Goal: Task Accomplishment & Management: Manage account settings

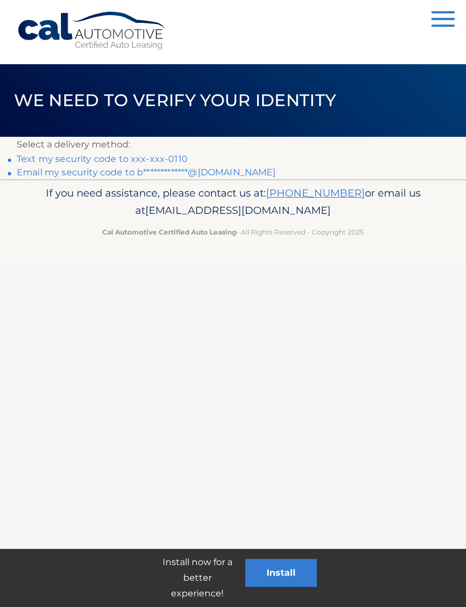
click at [127, 158] on link "Text my security code to xxx-xxx-0110" at bounding box center [102, 159] width 171 height 11
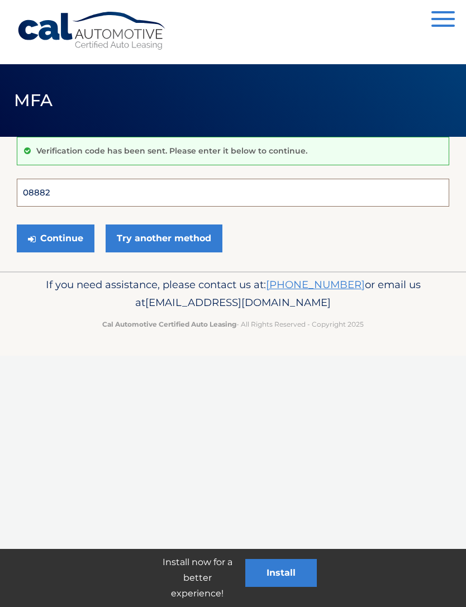
type input "088822"
click at [55, 238] on button "Continue" at bounding box center [56, 239] width 78 height 28
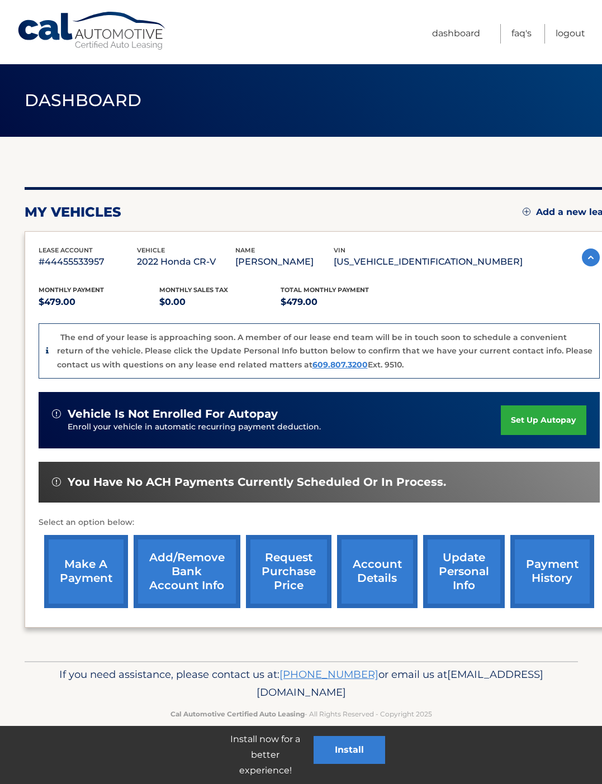
click at [382, 565] on link "account details" at bounding box center [377, 571] width 80 height 73
click at [389, 589] on link "account details" at bounding box center [377, 571] width 80 height 73
click at [387, 574] on link "account details" at bounding box center [377, 571] width 80 height 73
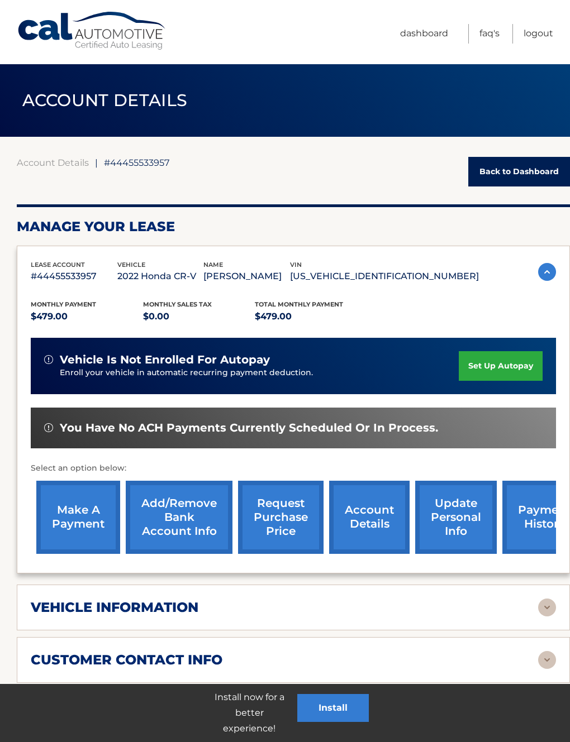
click at [542, 613] on img at bounding box center [547, 608] width 18 height 18
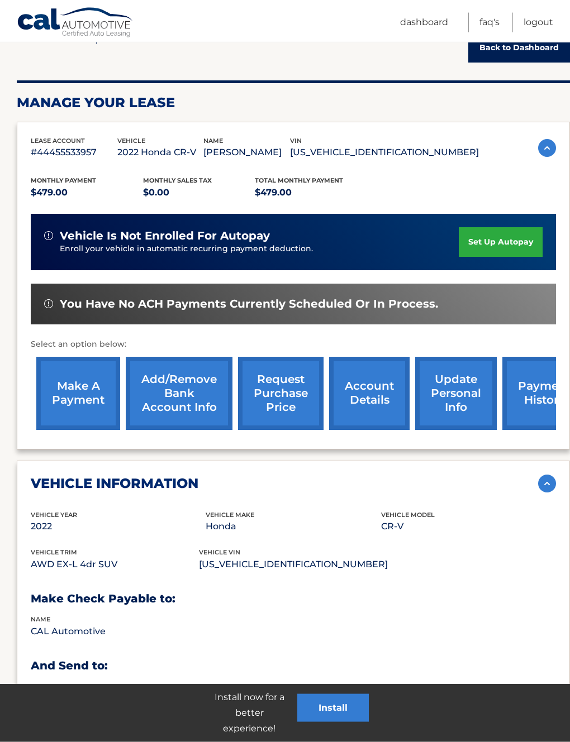
scroll to position [125, 0]
